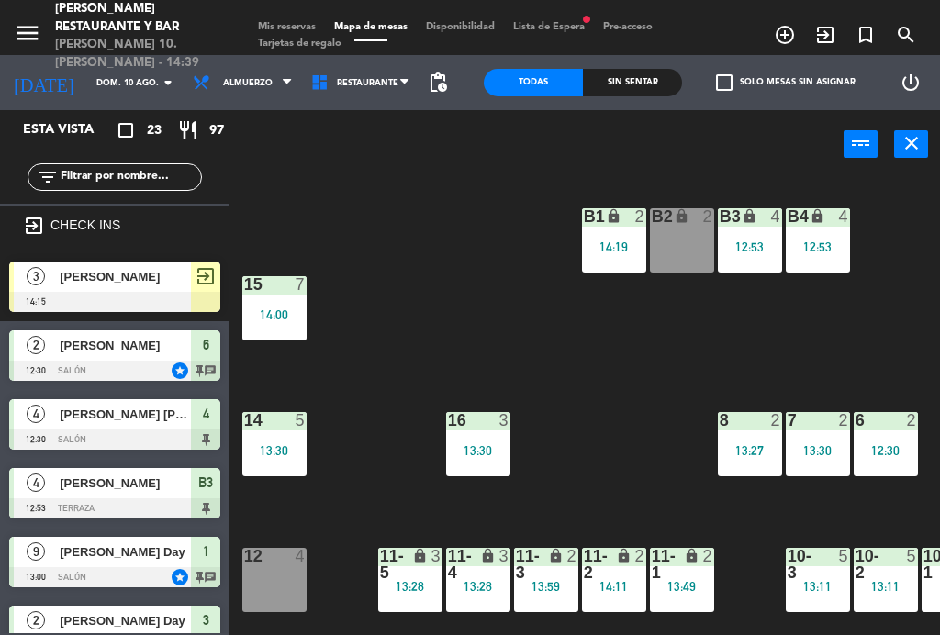
click at [796, 24] on icon "exit_to_app" at bounding box center [785, 35] width 22 height 22
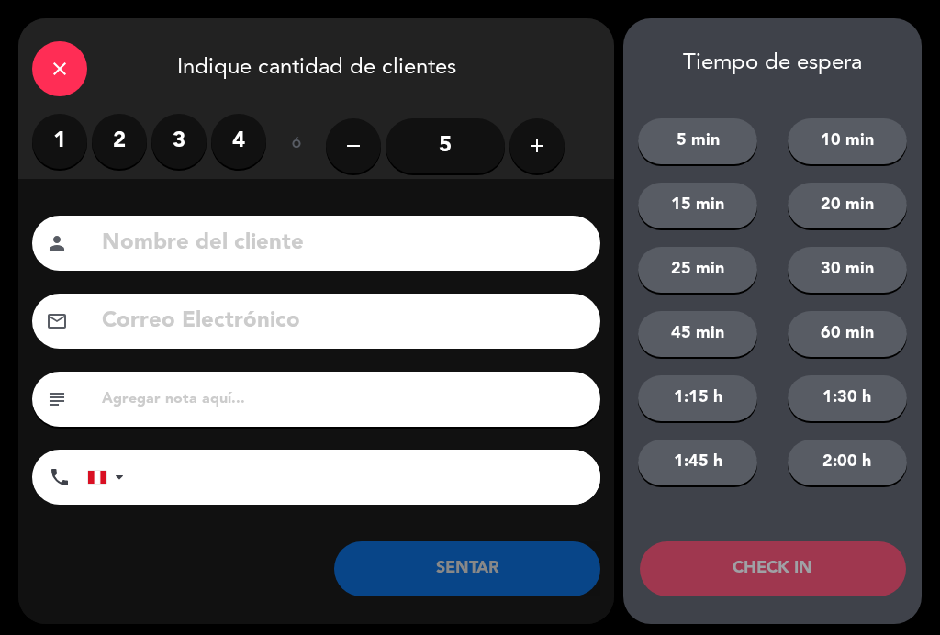
click at [121, 144] on label "2" at bounding box center [119, 141] width 55 height 55
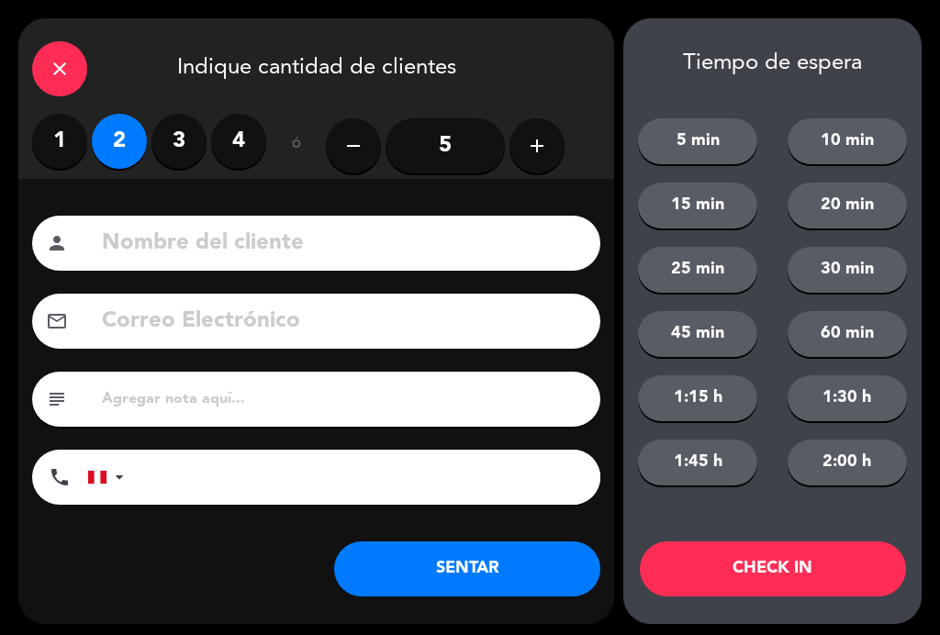
click at [356, 245] on input at bounding box center [343, 244] width 487 height 38
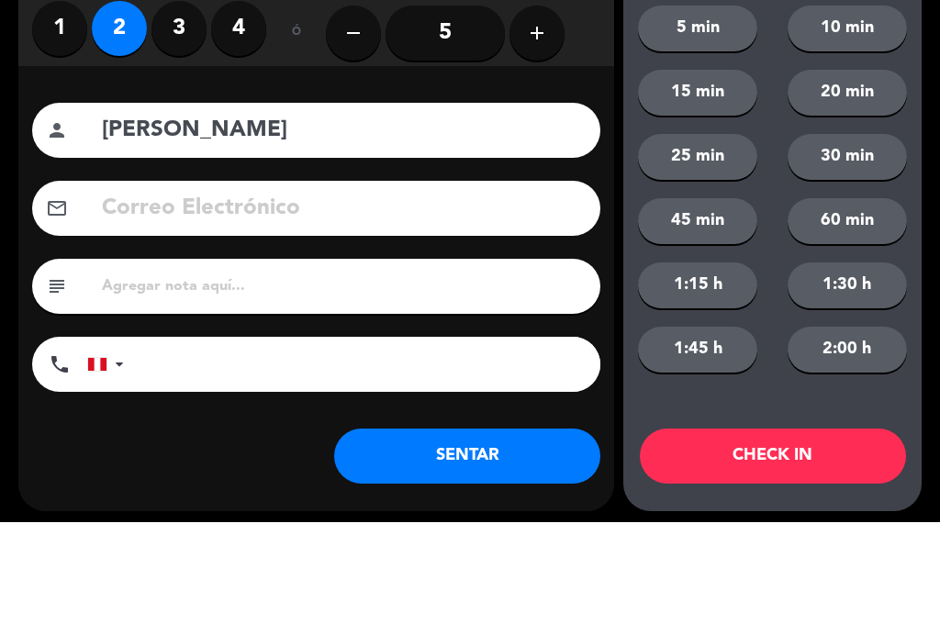
type input "[PERSON_NAME]"
click at [604, 179] on div "Nombre del cliente person [PERSON_NAME] Correo Electrónico email subject phone …" at bounding box center [316, 401] width 596 height 445
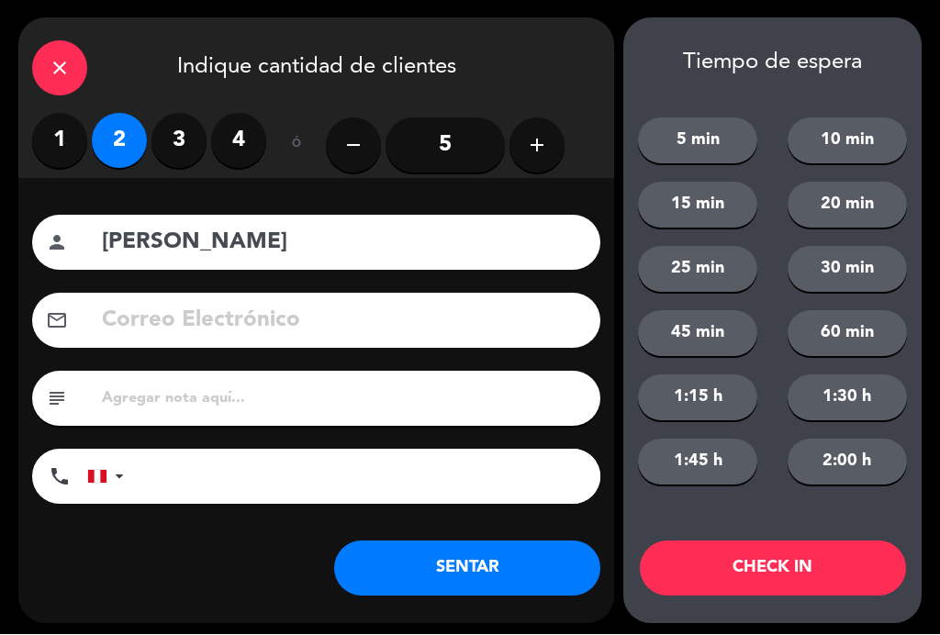
click at [477, 572] on button "SENTAR" at bounding box center [467, 569] width 266 height 55
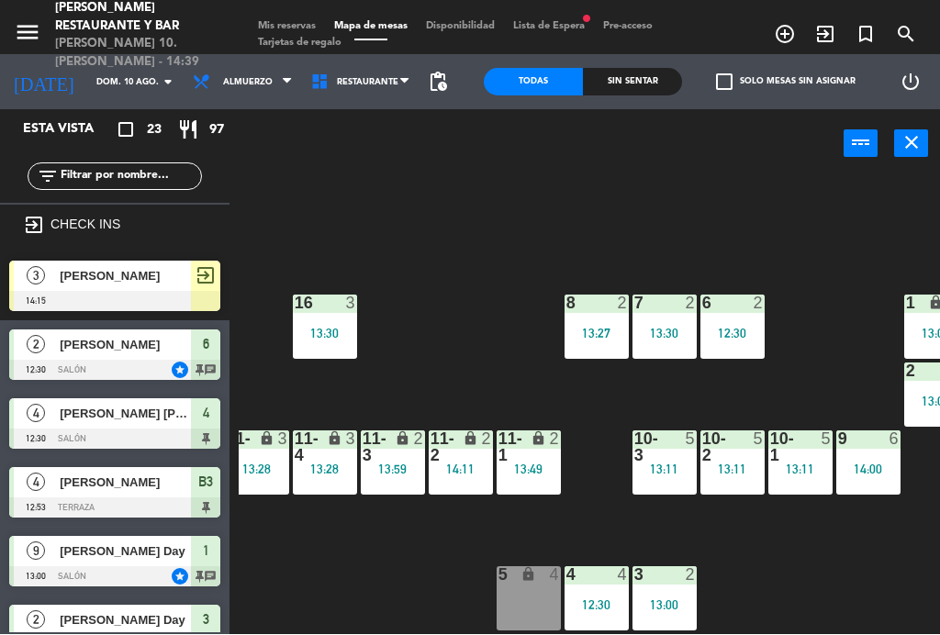
click at [46, 222] on div "CHECK INS" at bounding box center [125, 229] width 176 height 28
click at [102, 232] on div "CHECK INS" at bounding box center [125, 229] width 176 height 28
click at [565, 23] on span "Lista de Espera fiber_manual_record" at bounding box center [549, 27] width 90 height 10
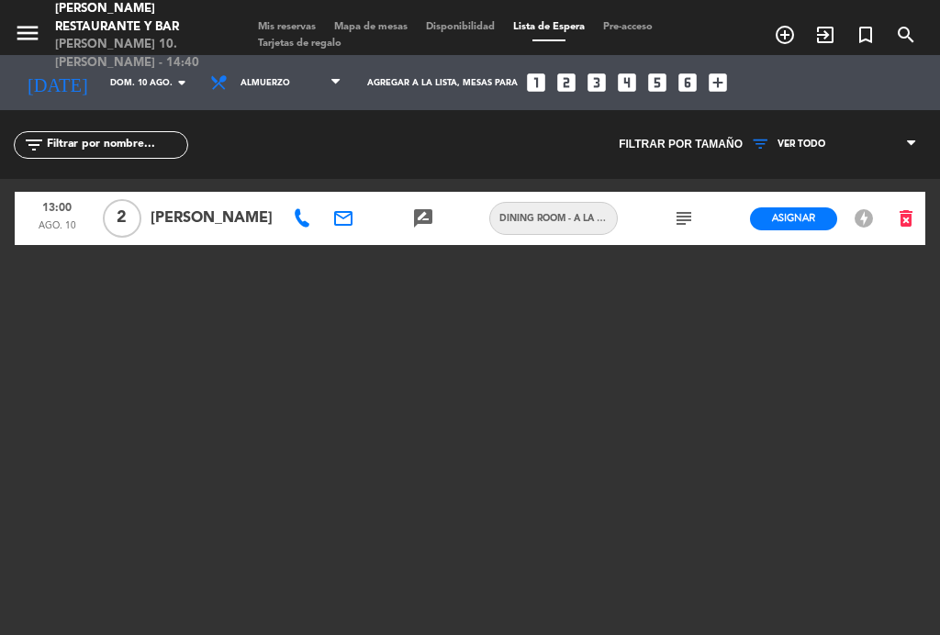
click at [796, 28] on icon "exit_to_app" at bounding box center [785, 35] width 22 height 22
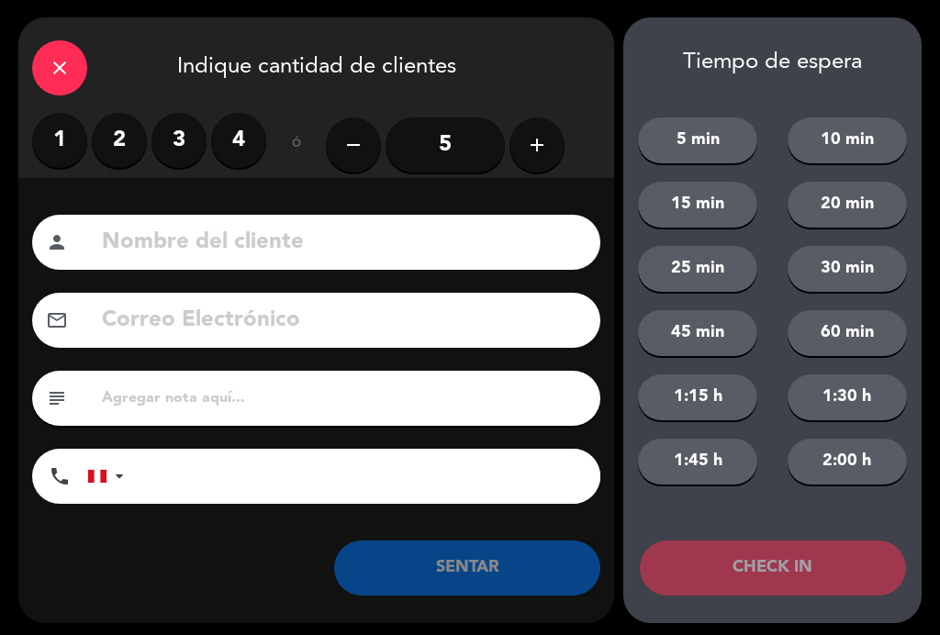
click at [119, 138] on label "2" at bounding box center [119, 141] width 55 height 55
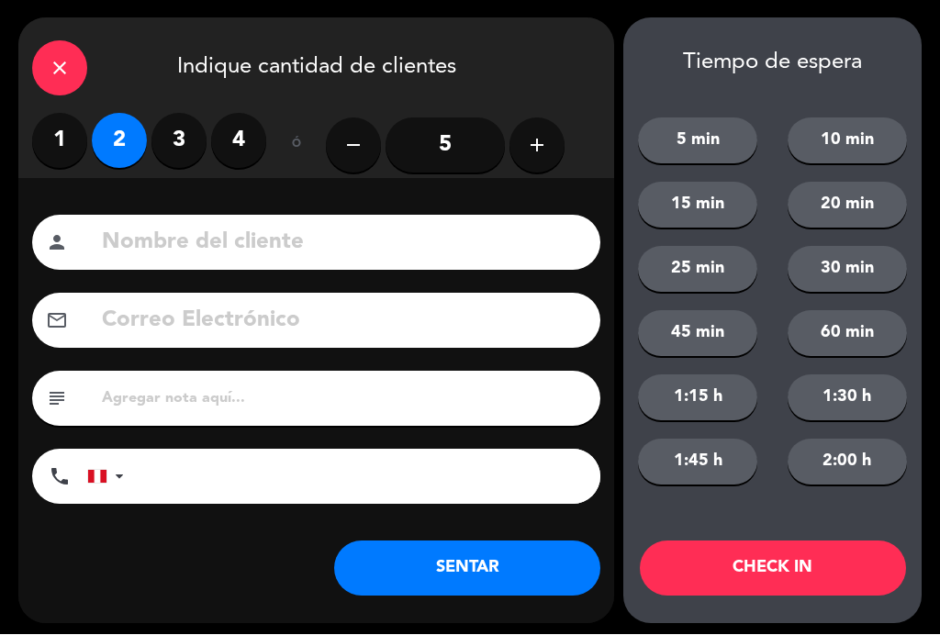
click at [870, 209] on button "20 min" at bounding box center [847, 206] width 119 height 46
click at [404, 240] on input at bounding box center [343, 244] width 487 height 38
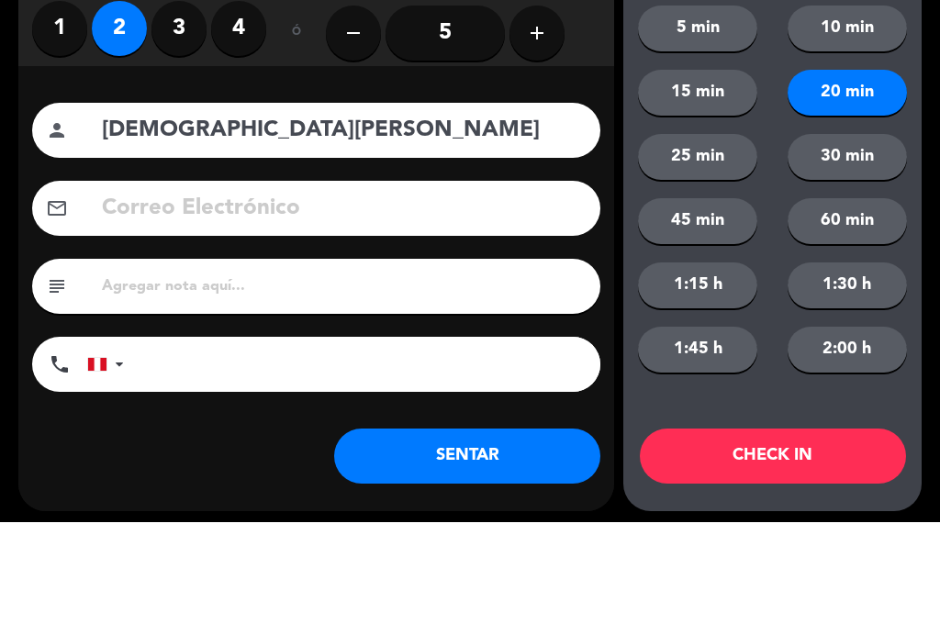
type input "[DEMOGRAPHIC_DATA][PERSON_NAME]"
click at [604, 179] on div "Nombre del cliente person [DEMOGRAPHIC_DATA][PERSON_NAME] Correo Electrónico em…" at bounding box center [316, 401] width 596 height 445
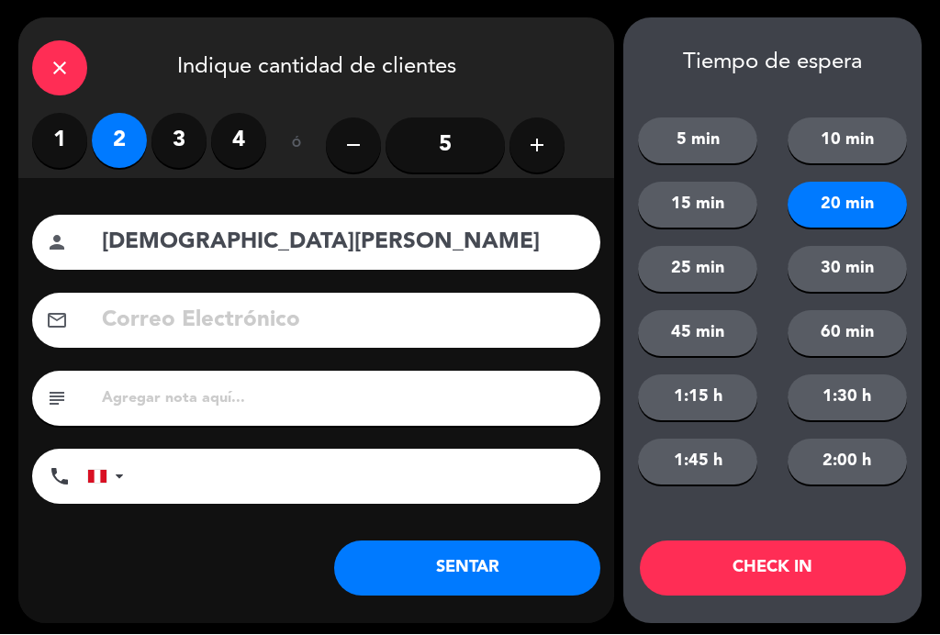
click at [824, 574] on button "CHECK IN" at bounding box center [773, 569] width 266 height 55
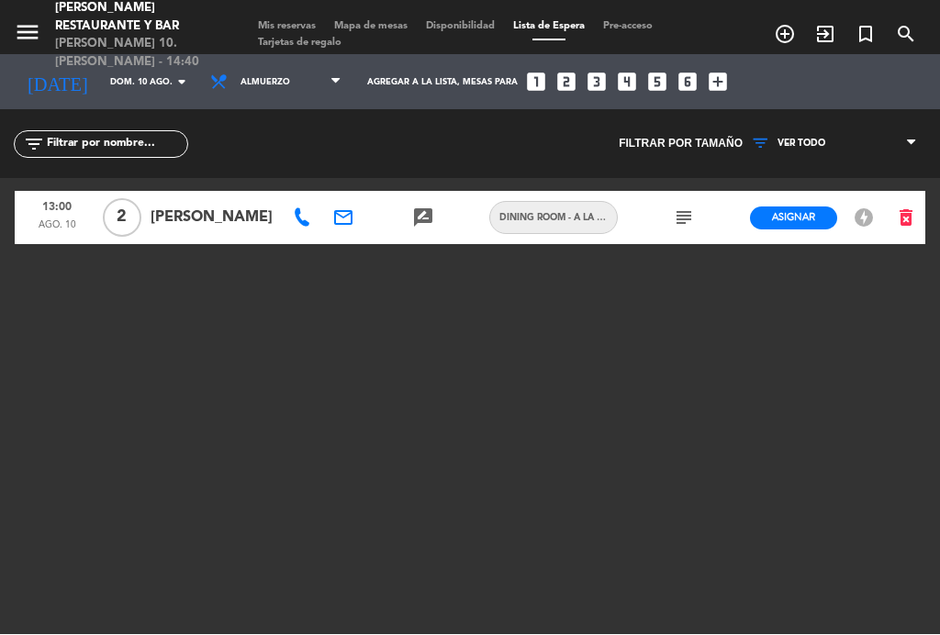
click at [380, 22] on span "Mapa de mesas" at bounding box center [371, 27] width 92 height 10
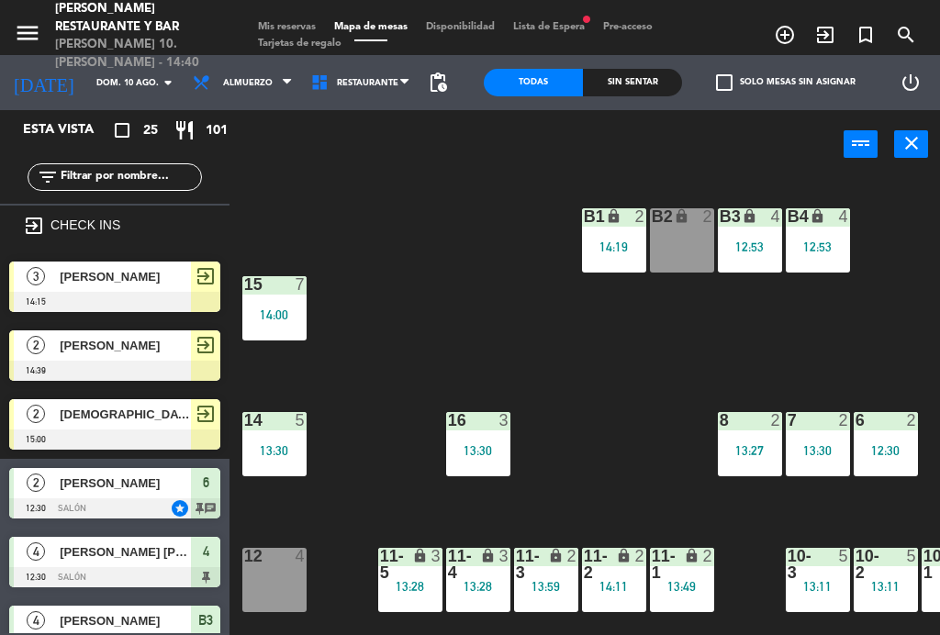
click at [177, 362] on div at bounding box center [114, 371] width 211 height 20
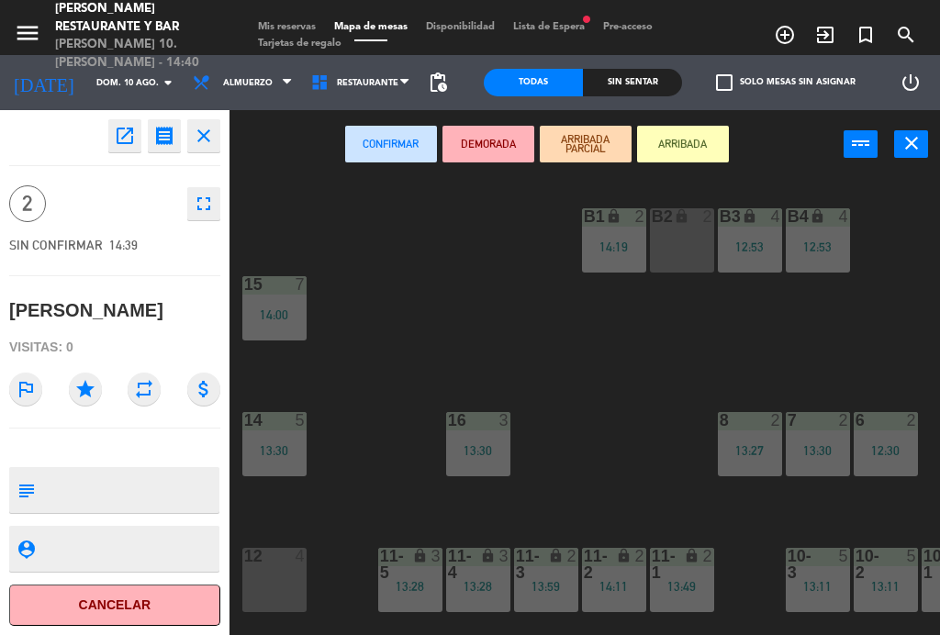
click at [161, 599] on button "Cancelar" at bounding box center [114, 605] width 211 height 41
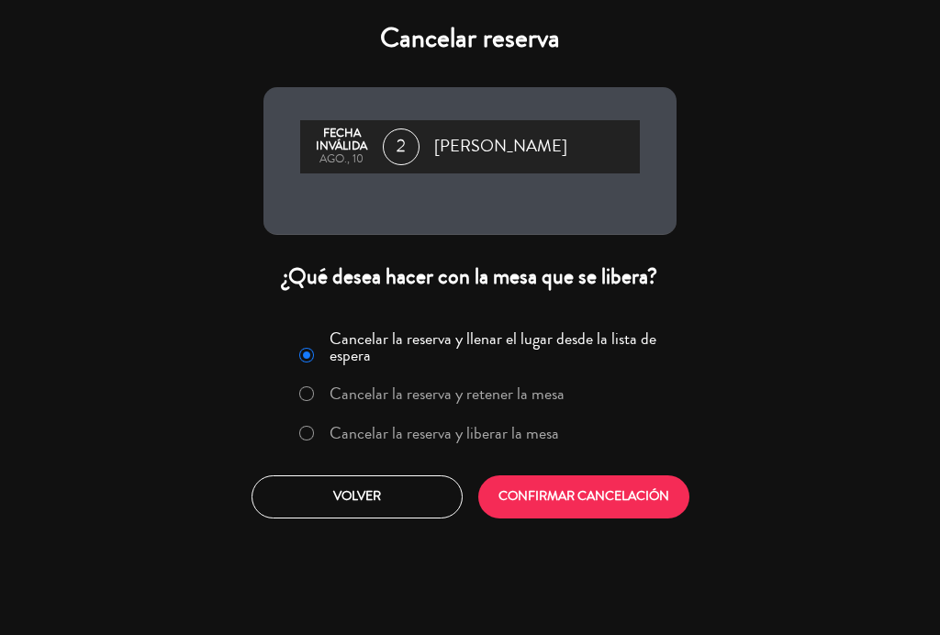
click at [506, 435] on label "Cancelar la reserva y liberar la mesa" at bounding box center [445, 433] width 230 height 17
click at [631, 500] on button "CONFIRMAR CANCELACIÓN" at bounding box center [583, 497] width 211 height 43
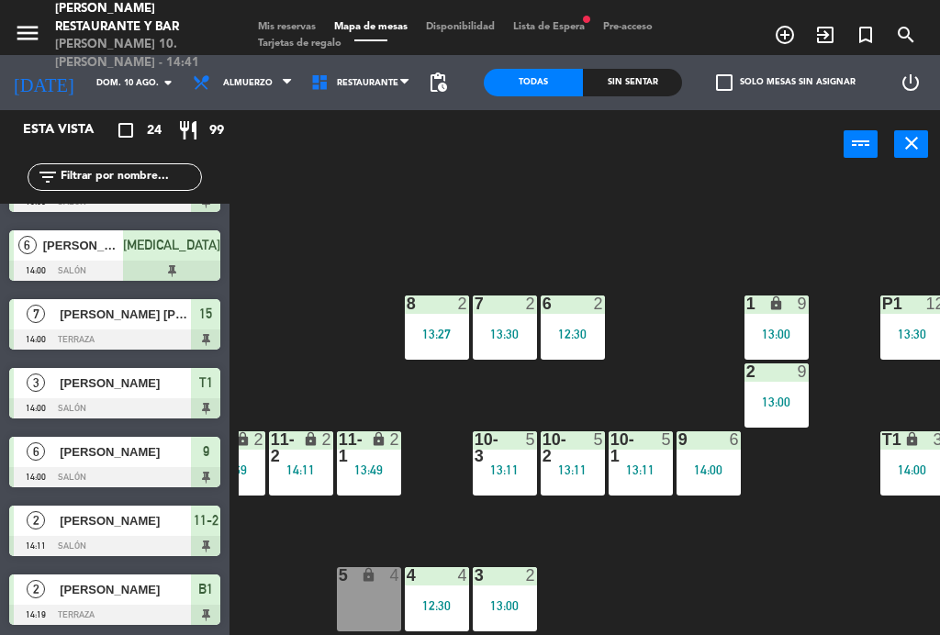
scroll to position [117, 313]
click at [531, 338] on div "13:30" at bounding box center [505, 334] width 64 height 13
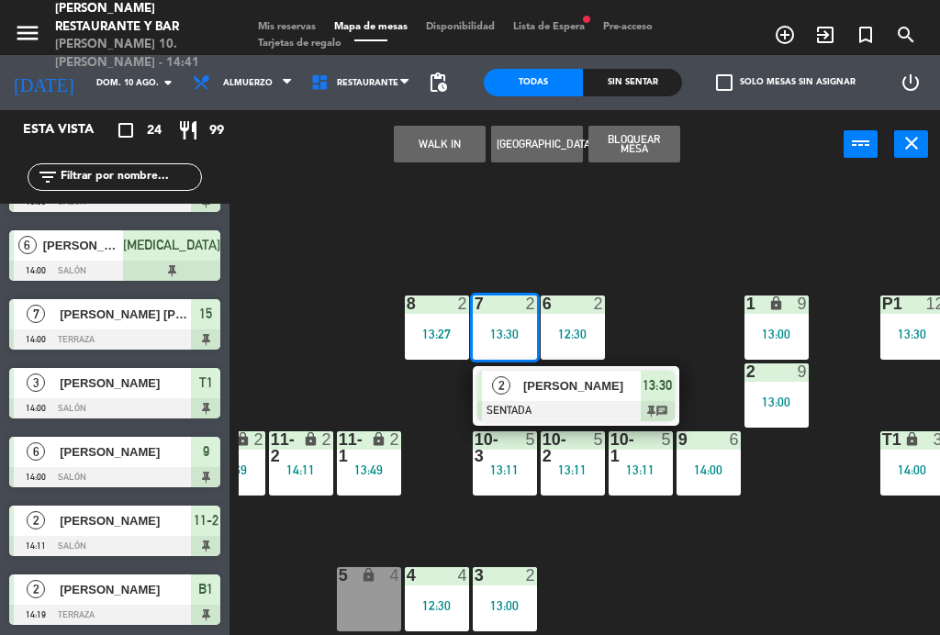
click at [594, 408] on div at bounding box center [575, 411] width 197 height 20
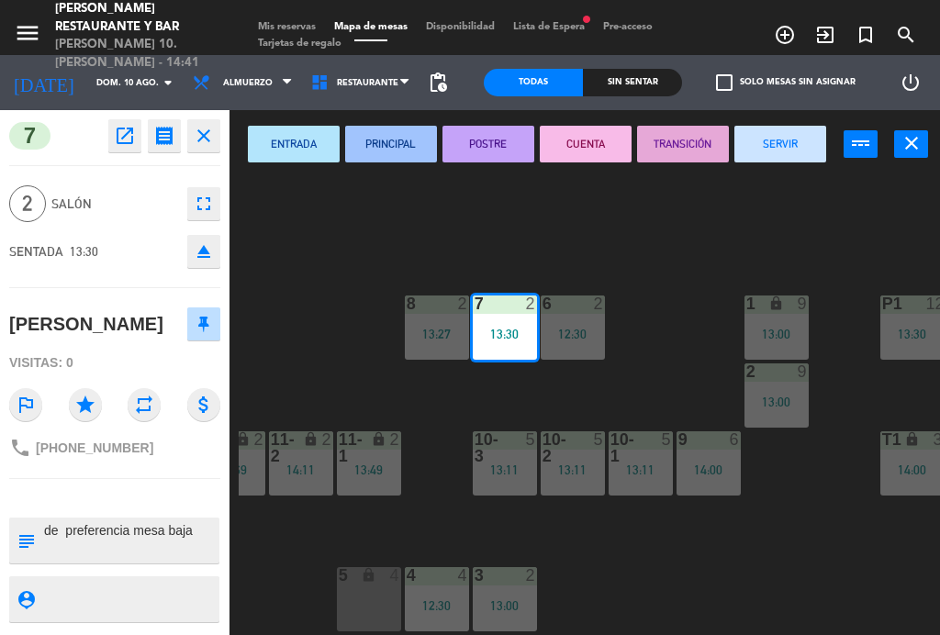
click at [792, 144] on button "SERVIR" at bounding box center [781, 144] width 92 height 37
